Goal: Task Accomplishment & Management: Complete application form

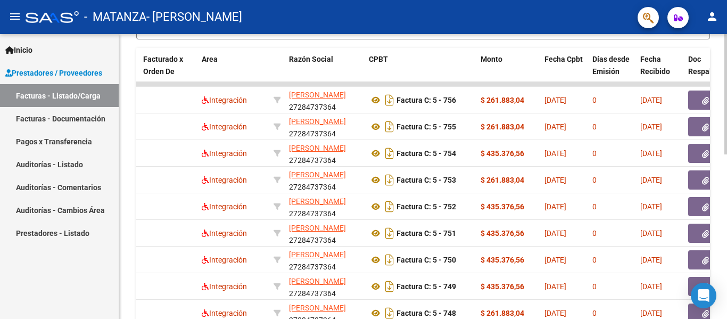
scroll to position [390, 0]
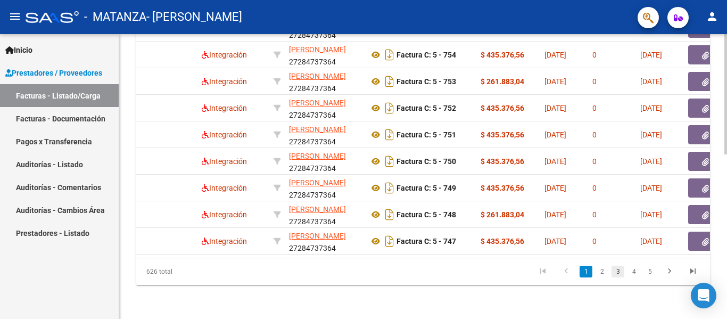
click at [619, 269] on link "3" at bounding box center [617, 271] width 13 height 12
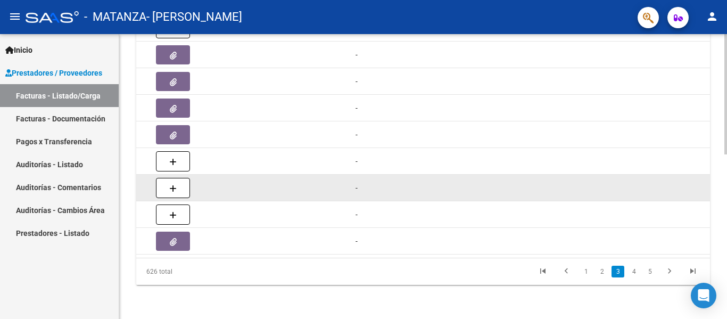
scroll to position [0, 678]
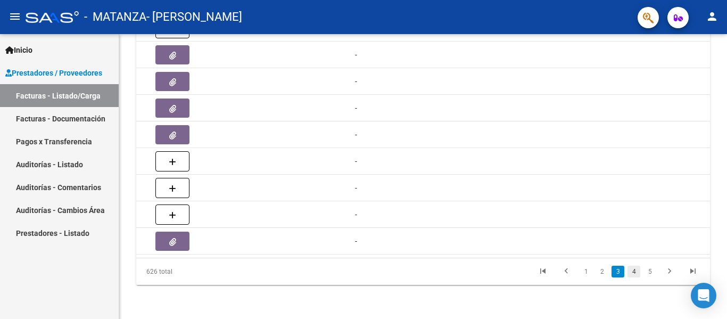
click at [635, 272] on link "4" at bounding box center [633, 271] width 13 height 12
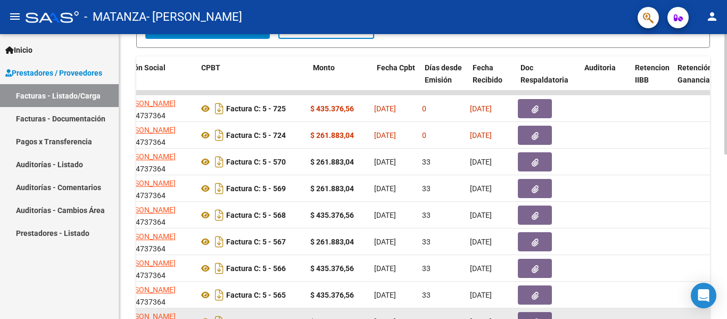
scroll to position [390, 0]
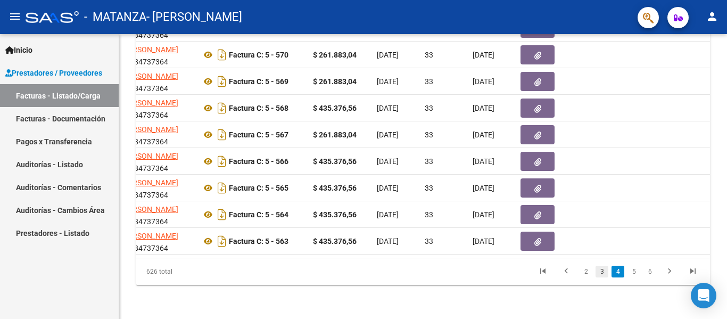
click at [601, 271] on link "3" at bounding box center [601, 271] width 13 height 12
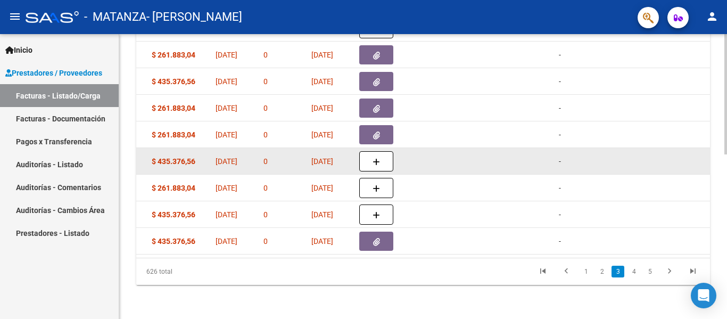
scroll to position [0, 444]
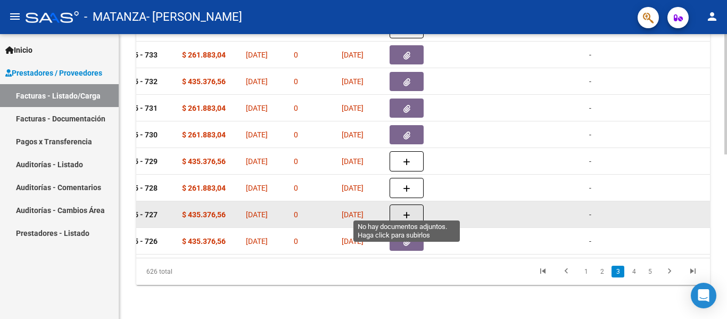
click at [416, 211] on button "button" at bounding box center [406, 214] width 34 height 20
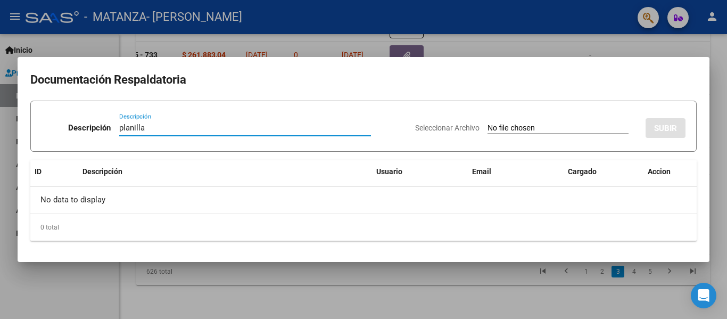
type input "planilla"
click at [487, 127] on input "Seleccionar Archivo" at bounding box center [557, 128] width 141 height 10
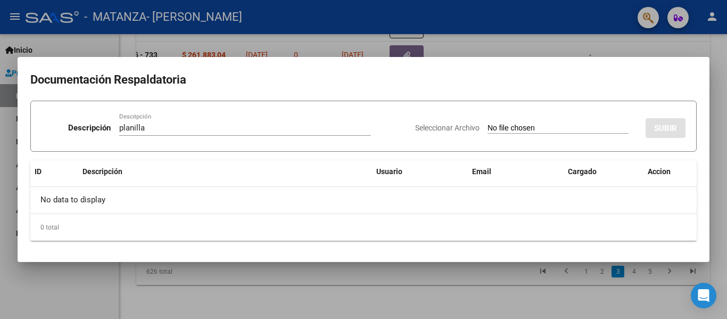
type input "C:\fakepath\Baza 202508.pdf"
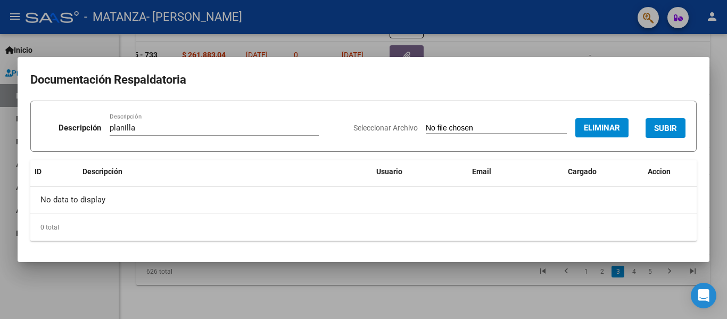
click at [670, 123] on span "SUBIR" at bounding box center [665, 128] width 23 height 10
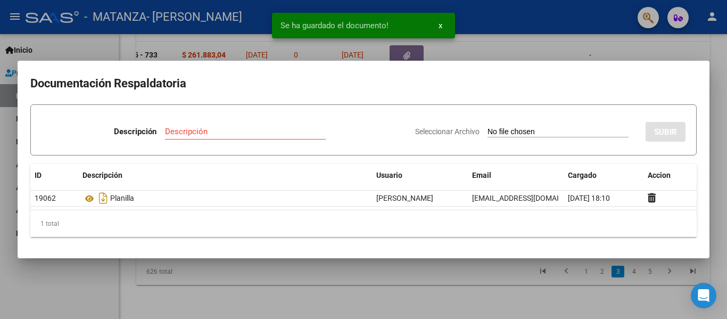
click at [498, 12] on div at bounding box center [363, 159] width 727 height 319
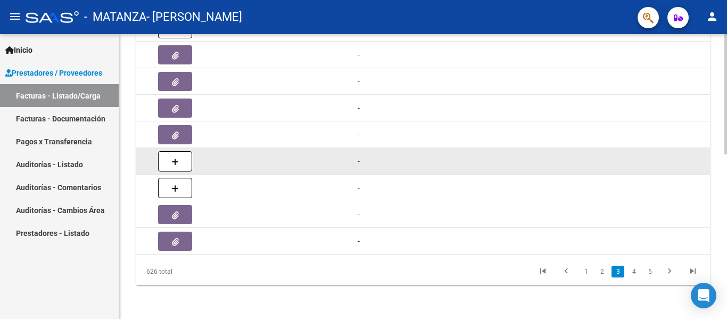
scroll to position [0, 440]
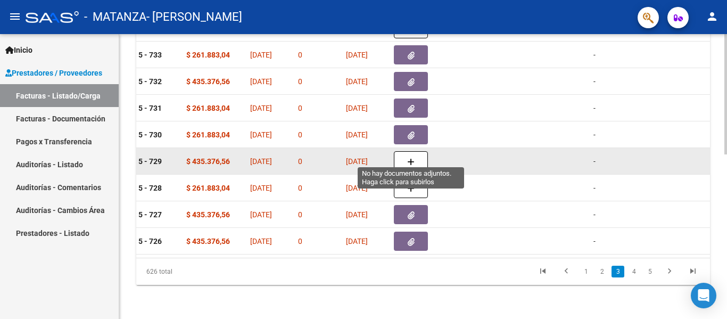
click at [411, 158] on icon "button" at bounding box center [410, 162] width 7 height 8
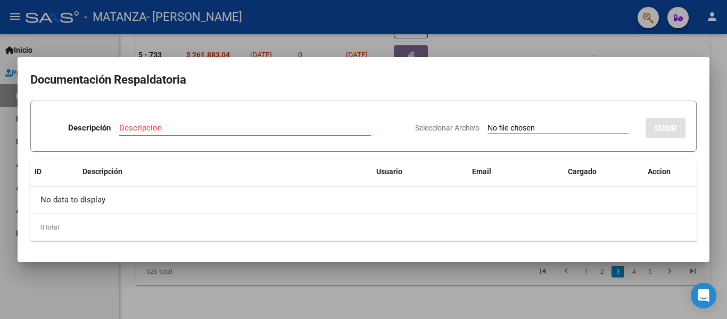
click at [223, 152] on div "Descripción Descripción Seleccionar Archivo SUBIR ID Descripción Usuario Email …" at bounding box center [363, 171] width 666 height 140
click at [139, 133] on div "Descripción" at bounding box center [245, 128] width 252 height 16
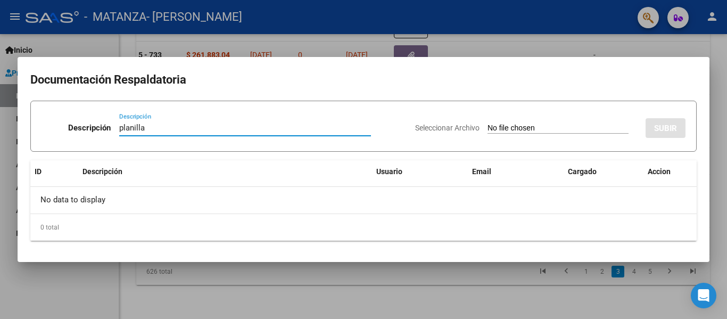
type input "planilla"
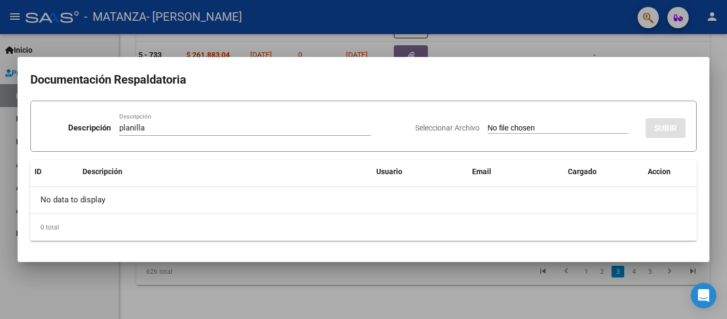
click at [487, 123] on input "Seleccionar Archivo" at bounding box center [557, 128] width 141 height 10
type input "C:\fakepath\[PERSON_NAME] 202508.pdf"
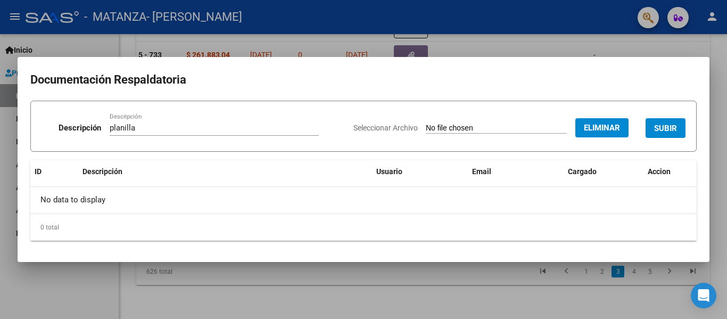
click at [661, 131] on span "SUBIR" at bounding box center [665, 128] width 23 height 10
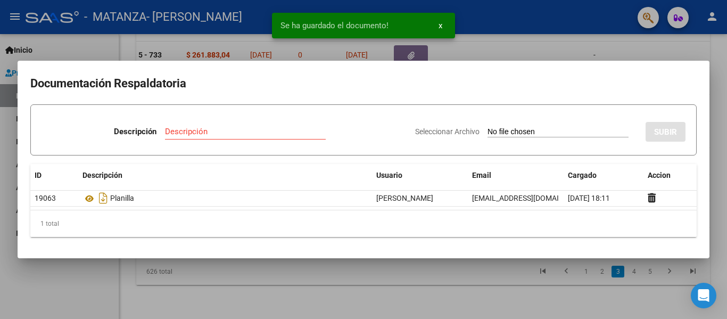
click at [190, 14] on div at bounding box center [363, 159] width 727 height 319
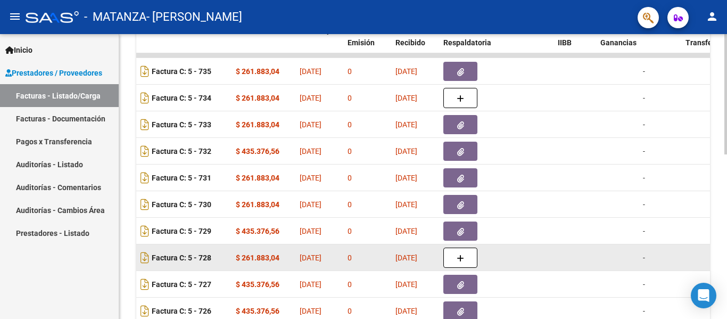
scroll to position [390, 0]
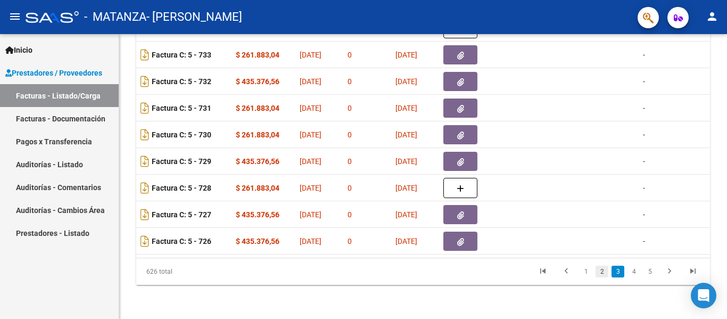
click at [600, 271] on link "2" at bounding box center [601, 271] width 13 height 12
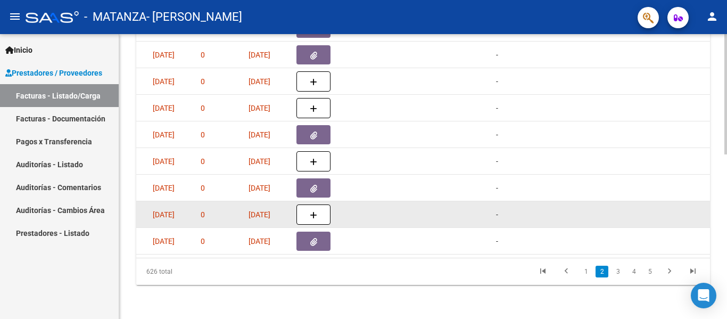
scroll to position [0, 535]
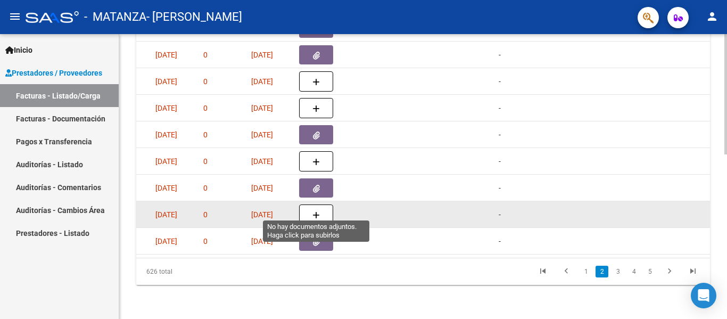
click at [308, 212] on button "button" at bounding box center [316, 214] width 34 height 20
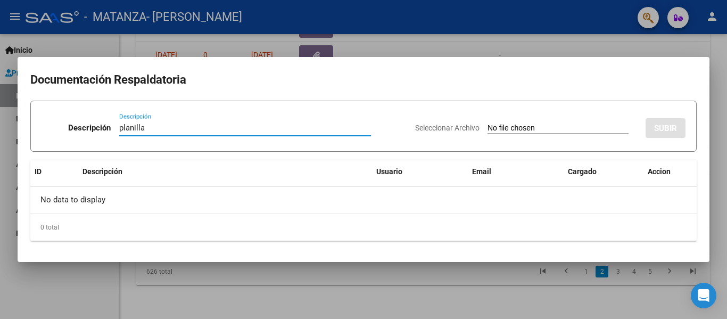
type input "planilla"
click at [487, 124] on input "Seleccionar Archivo" at bounding box center [557, 128] width 141 height 10
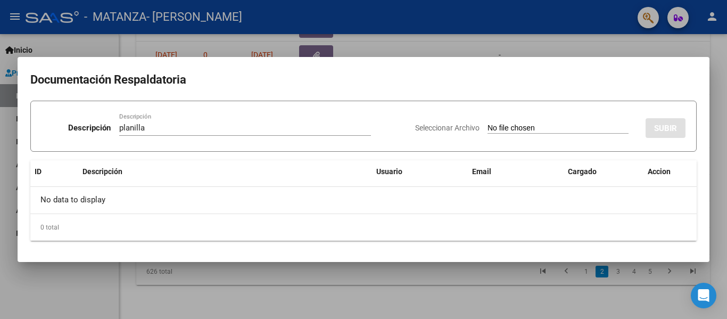
type input "C:\fakepath\[PERSON_NAME] 202508.pdf"
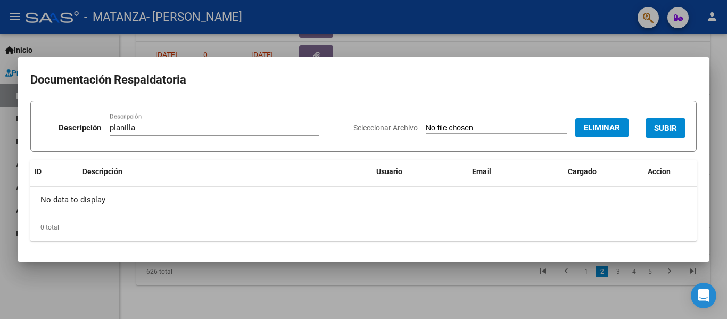
click at [675, 128] on span "SUBIR" at bounding box center [665, 128] width 23 height 10
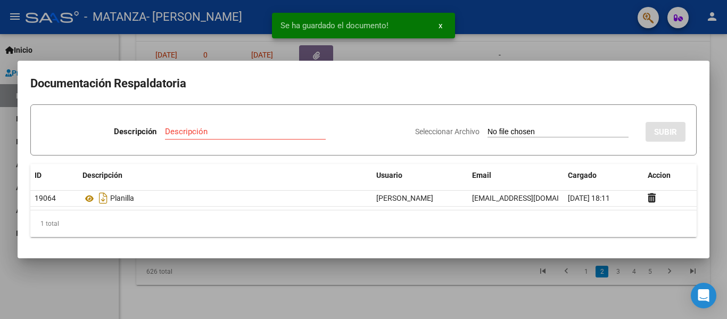
click at [480, 23] on div at bounding box center [363, 159] width 727 height 319
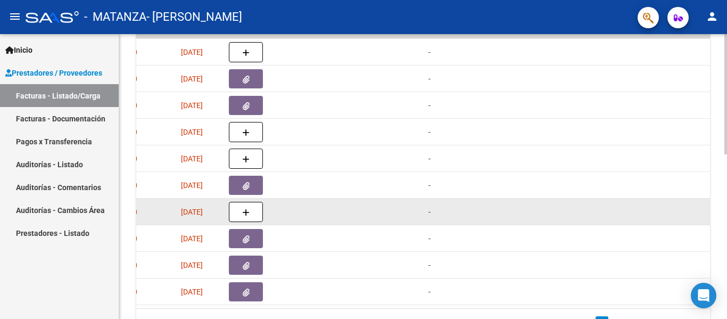
scroll to position [0, 604]
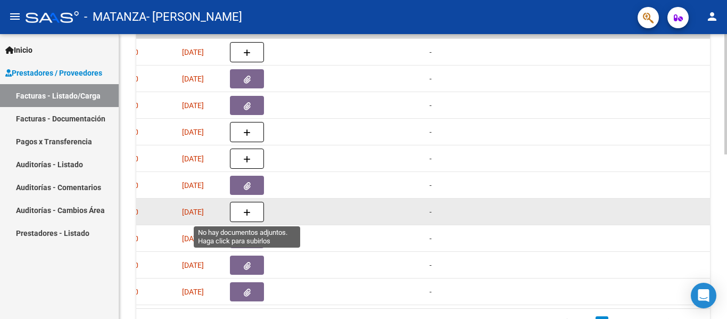
click at [248, 213] on icon "button" at bounding box center [246, 213] width 7 height 8
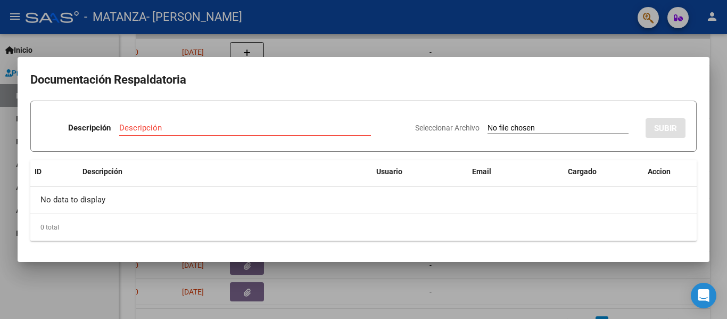
click at [223, 135] on div "Descripción" at bounding box center [245, 128] width 252 height 16
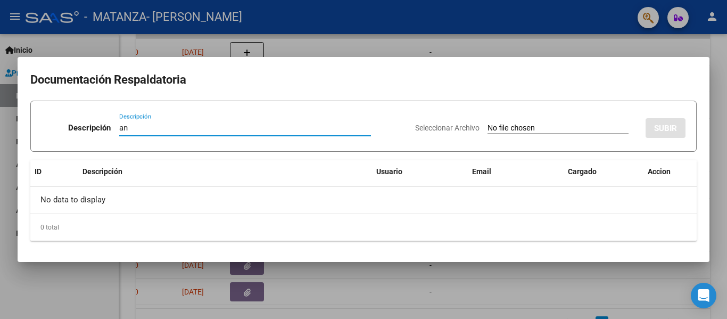
type input "a"
type input "planilla"
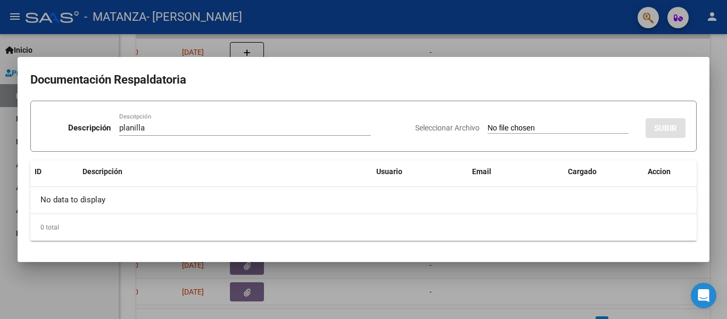
click at [487, 126] on input "Seleccionar Archivo" at bounding box center [557, 128] width 141 height 10
type input "C:\fakepath\[PERSON_NAME] 202508.pdf"
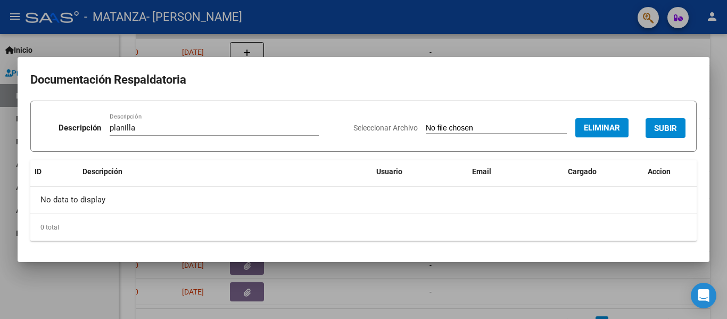
click at [671, 127] on span "SUBIR" at bounding box center [665, 128] width 23 height 10
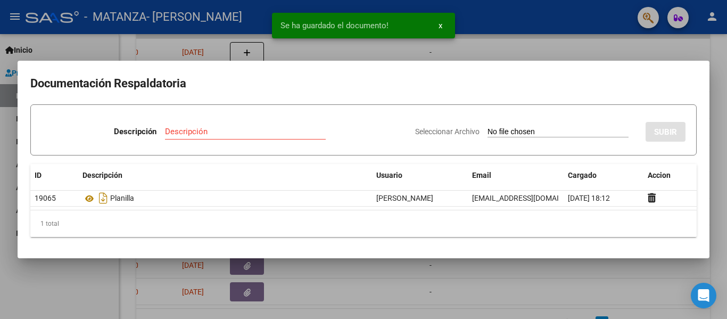
click at [219, 16] on div at bounding box center [363, 159] width 727 height 319
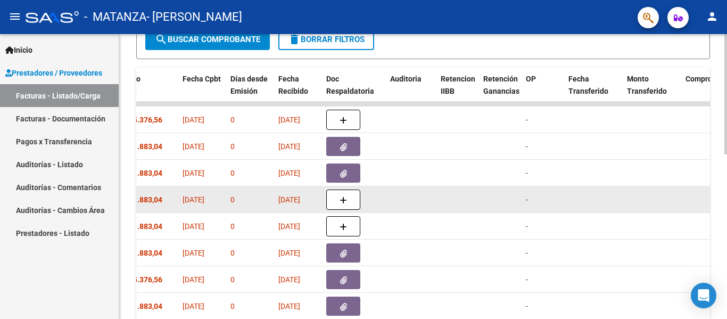
scroll to position [0, 491]
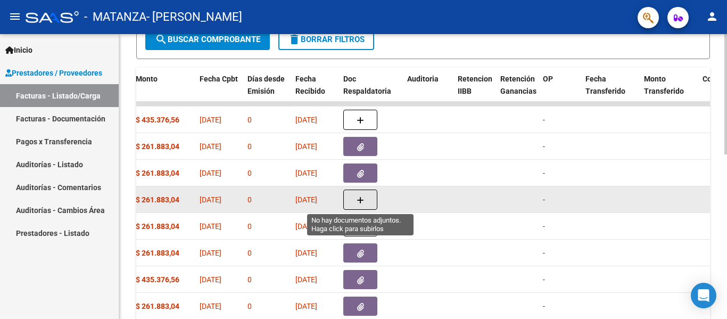
click at [358, 200] on icon "button" at bounding box center [359, 200] width 7 height 8
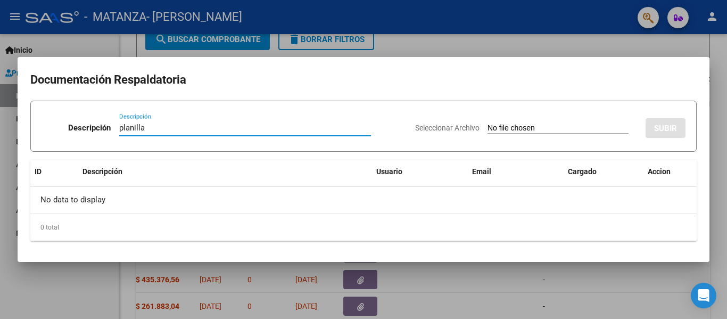
type input "planilla"
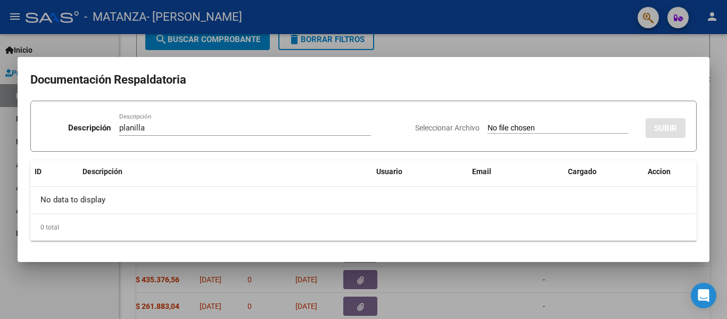
click at [496, 130] on input "Seleccionar Archivo" at bounding box center [557, 128] width 141 height 10
type input "C:\fakepath\[PERSON_NAME] 202508.pdf"
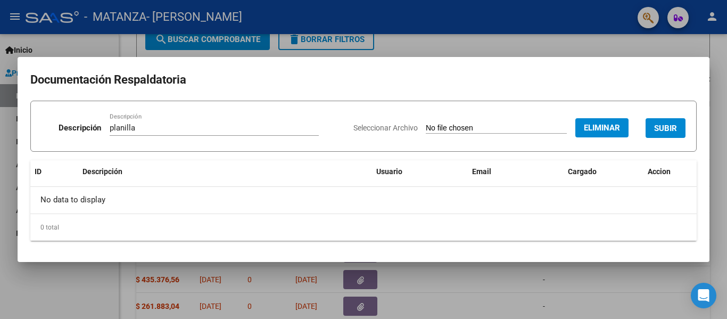
click at [675, 128] on span "SUBIR" at bounding box center [665, 128] width 23 height 10
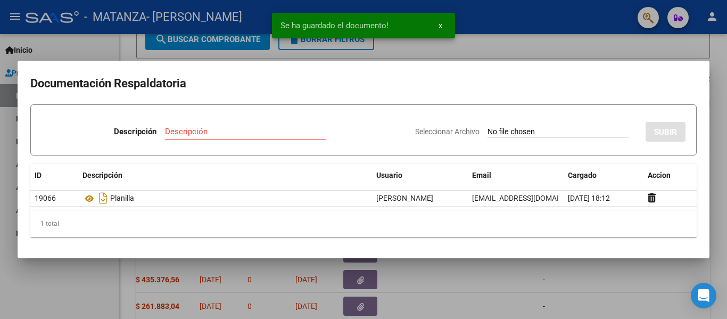
click at [192, 15] on div at bounding box center [363, 159] width 727 height 319
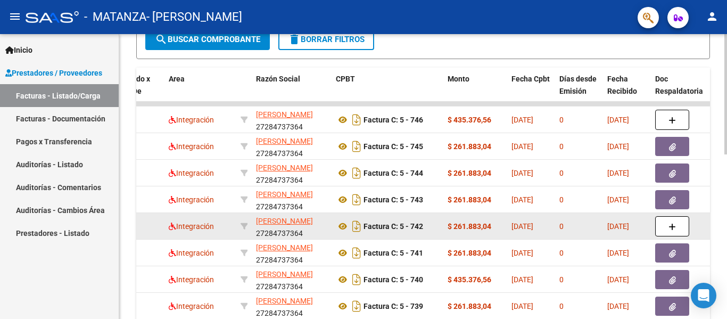
scroll to position [390, 0]
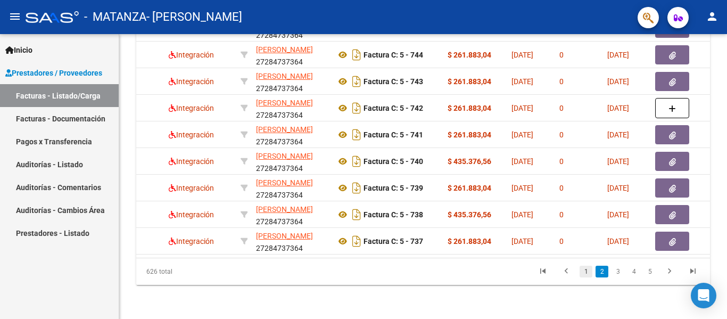
click at [583, 269] on link "1" at bounding box center [585, 271] width 13 height 12
click at [605, 278] on li "2" at bounding box center [602, 271] width 16 height 18
click at [602, 268] on link "2" at bounding box center [601, 271] width 13 height 12
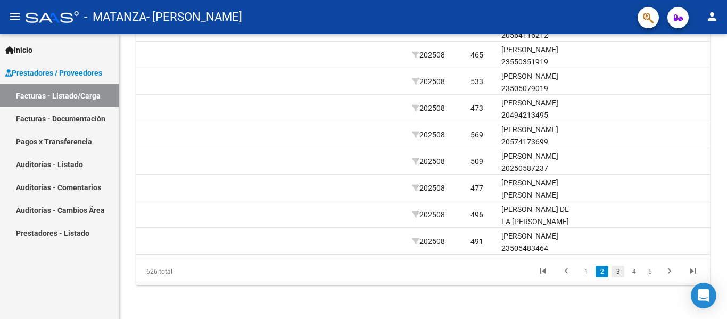
click at [617, 274] on link "3" at bounding box center [617, 271] width 13 height 12
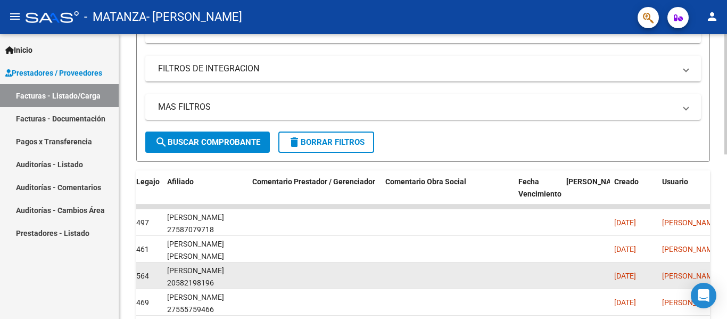
scroll to position [160, 0]
